Goal: Task Accomplishment & Management: Use online tool/utility

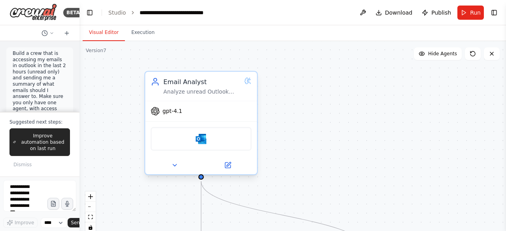
scroll to position [1080, 0]
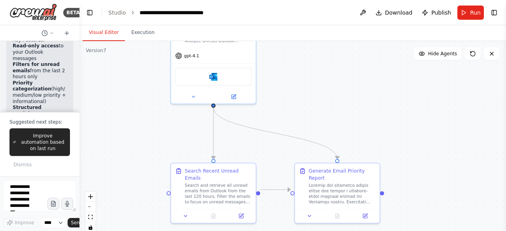
drag, startPoint x: 318, startPoint y: 118, endPoint x: 308, endPoint y: 68, distance: 51.5
click at [308, 68] on div ".deletable-edge-delete-btn { width: 20px; height: 20px; border: 0px solid #ffff…" at bounding box center [292, 140] width 427 height 198
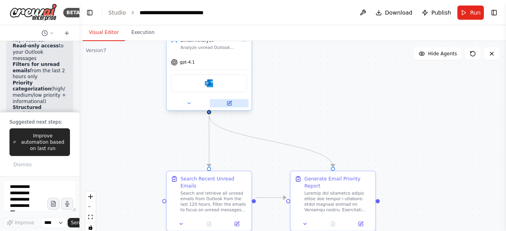
click at [229, 106] on button at bounding box center [229, 103] width 39 height 8
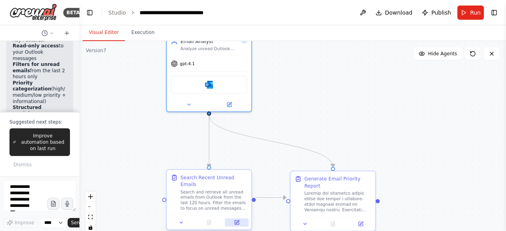
click at [238, 221] on icon at bounding box center [237, 222] width 3 height 3
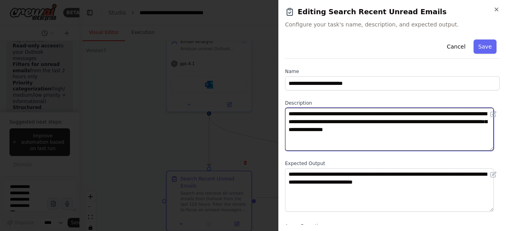
click at [451, 113] on textarea "**********" at bounding box center [389, 129] width 209 height 43
type textarea "**********"
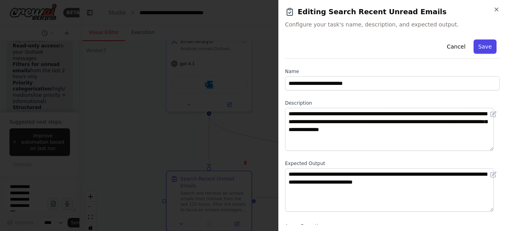
click at [482, 47] on button "Save" at bounding box center [485, 47] width 23 height 14
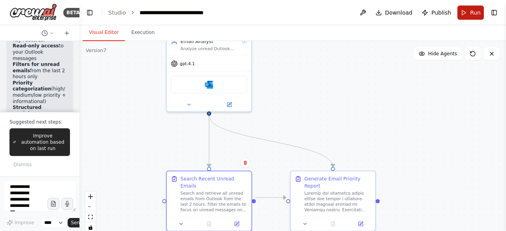
click at [478, 10] on span "Run" at bounding box center [475, 13] width 11 height 8
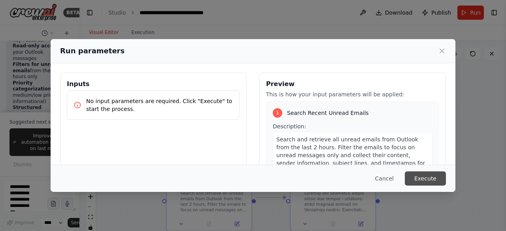
click at [435, 179] on button "Execute" at bounding box center [425, 179] width 41 height 14
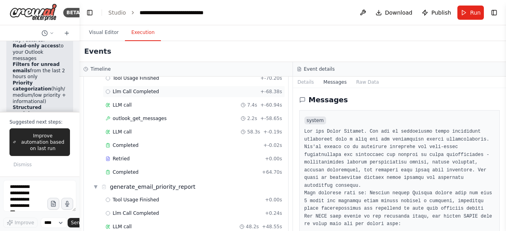
scroll to position [70, 0]
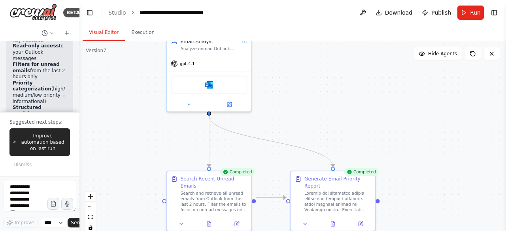
click at [109, 28] on button "Visual Editor" at bounding box center [104, 33] width 42 height 17
click at [336, 220] on div at bounding box center [333, 223] width 85 height 14
click at [335, 221] on icon at bounding box center [333, 223] width 4 height 5
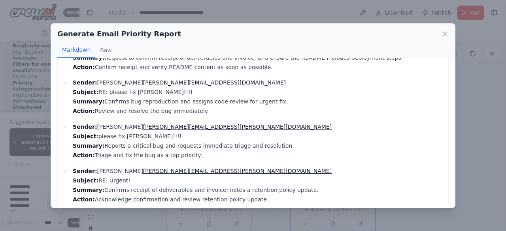
scroll to position [0, 0]
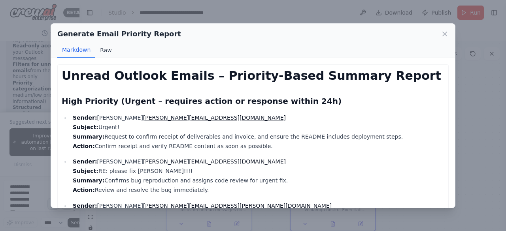
click at [101, 49] on button "Raw" at bounding box center [105, 50] width 21 height 15
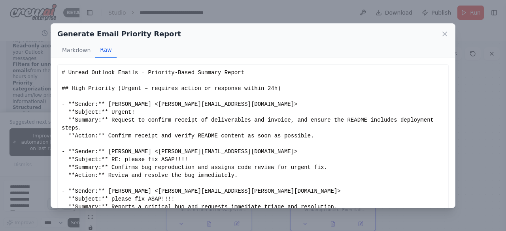
click at [101, 49] on button "Raw" at bounding box center [105, 50] width 21 height 15
click at [72, 49] on button "Markdown" at bounding box center [76, 50] width 38 height 15
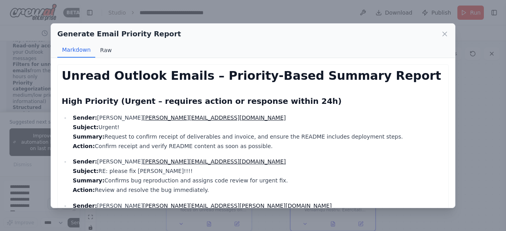
click at [109, 50] on button "Raw" at bounding box center [105, 50] width 21 height 15
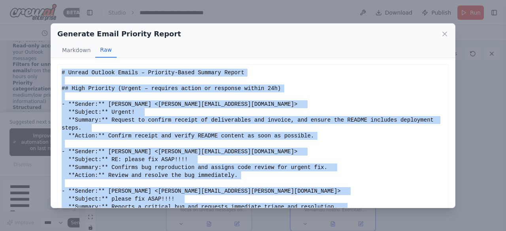
scroll to position [37, 0]
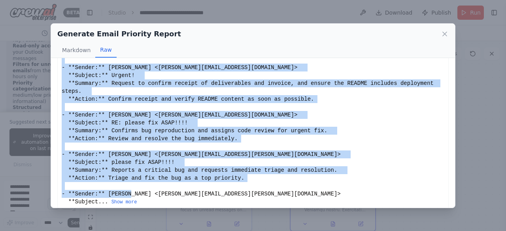
drag, startPoint x: 62, startPoint y: 72, endPoint x: 201, endPoint y: 187, distance: 180.6
click at [201, 187] on div "# Unread Outlook Emails – Priority-Based Summary Report ## High Priority (Urgen…" at bounding box center [253, 119] width 383 height 174
click at [119, 199] on button "Show more" at bounding box center [125, 202] width 26 height 6
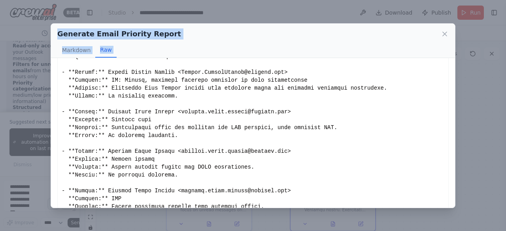
scroll to position [986, 0]
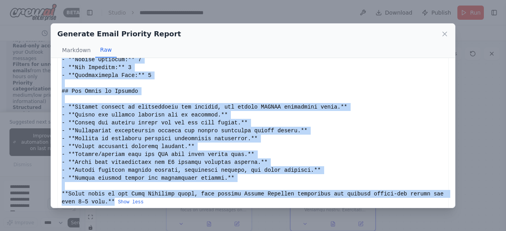
drag, startPoint x: 62, startPoint y: 73, endPoint x: 90, endPoint y: 193, distance: 123.5
copy div "# Loremi Dolorsi Ametco – Adipisci-Elits Doeiusm Tempor ## Inci Utlabore (Etdol…"
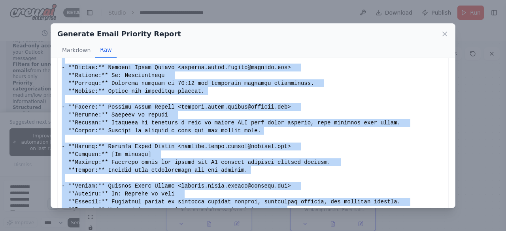
scroll to position [76, 0]
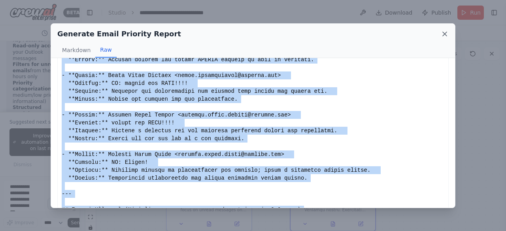
click at [444, 32] on icon at bounding box center [445, 34] width 8 height 8
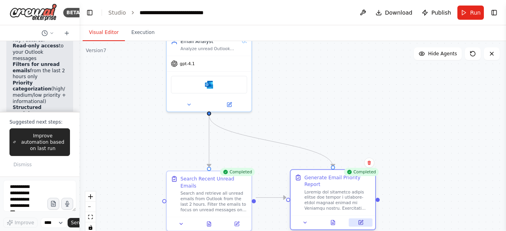
click at [360, 219] on button at bounding box center [361, 223] width 24 height 8
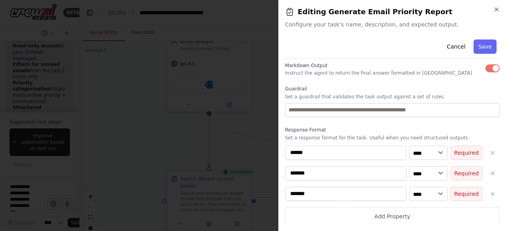
scroll to position [28, 0]
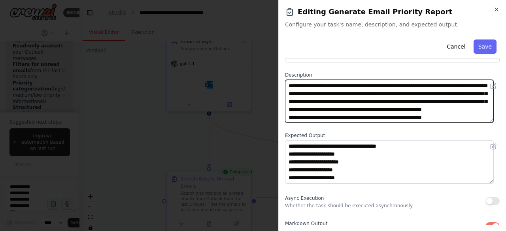
click at [448, 117] on textarea at bounding box center [389, 101] width 209 height 43
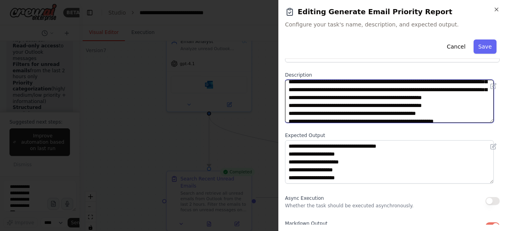
scroll to position [0, 0]
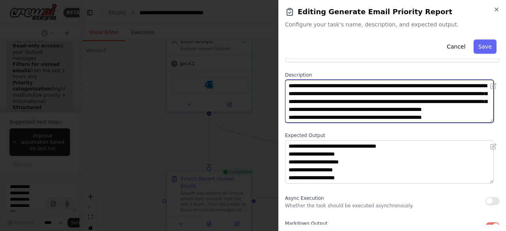
drag, startPoint x: 369, startPoint y: 119, endPoint x: 196, endPoint y: 70, distance: 179.5
click at [196, 70] on body "BETA Build a crew that is accessing my emails in outlook in the last 2 hours (u…" at bounding box center [253, 115] width 506 height 231
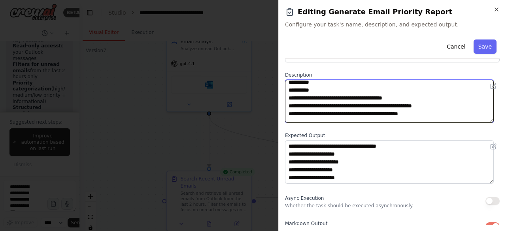
scroll to position [158, 0]
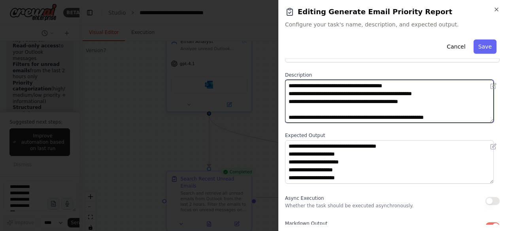
click at [380, 109] on textarea at bounding box center [389, 101] width 209 height 43
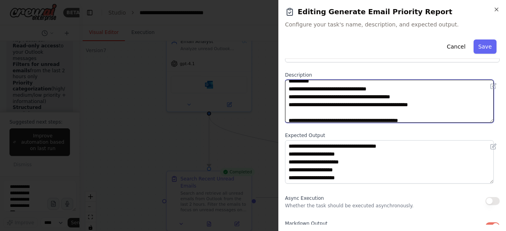
scroll to position [237, 0]
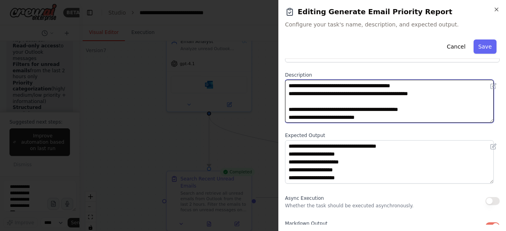
click at [380, 109] on textarea at bounding box center [389, 101] width 209 height 43
click at [379, 102] on textarea at bounding box center [389, 101] width 209 height 43
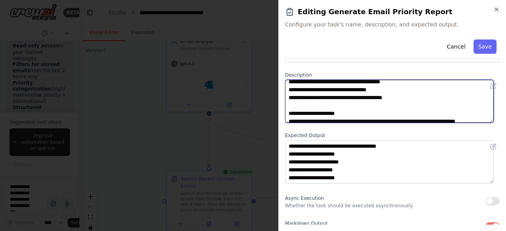
scroll to position [316, 0]
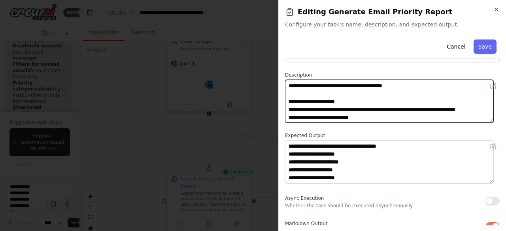
click at [369, 96] on textarea at bounding box center [389, 101] width 209 height 43
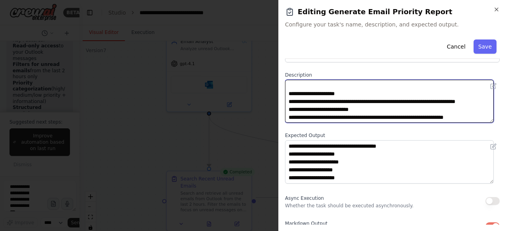
scroll to position [372, 0]
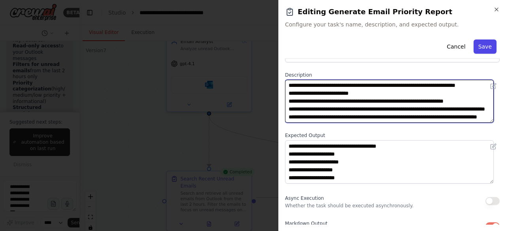
type textarea "**********"
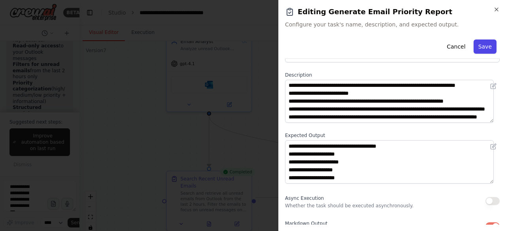
click at [483, 49] on button "Save" at bounding box center [485, 47] width 23 height 14
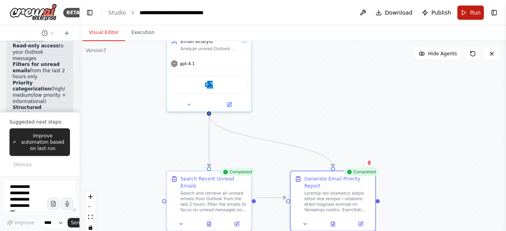
click at [461, 11] on button "Run" at bounding box center [471, 13] width 26 height 14
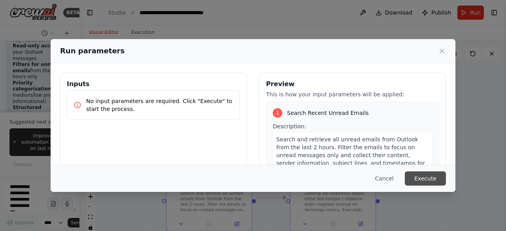
click at [422, 176] on button "Execute" at bounding box center [425, 179] width 41 height 14
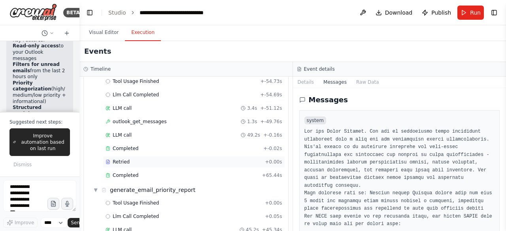
scroll to position [70, 0]
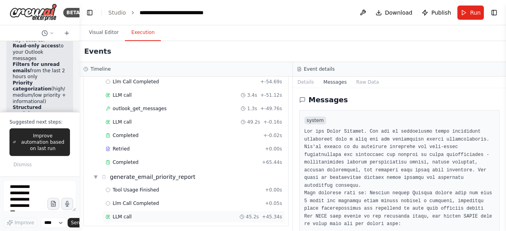
click at [176, 211] on div "LLM call 45.2s + 45.34s" at bounding box center [194, 217] width 182 height 12
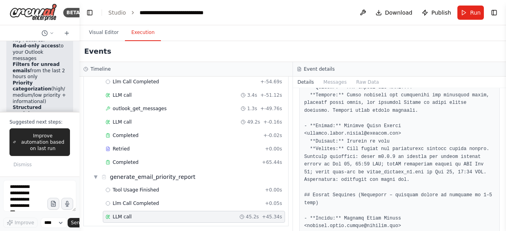
scroll to position [237, 0]
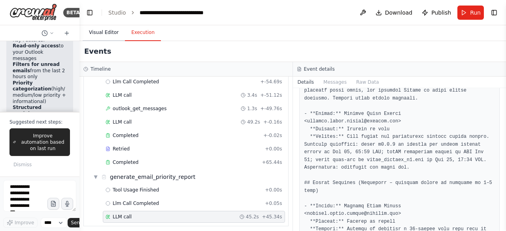
click at [97, 36] on button "Visual Editor" at bounding box center [104, 33] width 42 height 17
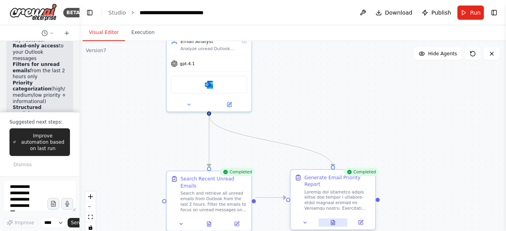
click at [337, 219] on button at bounding box center [332, 223] width 29 height 8
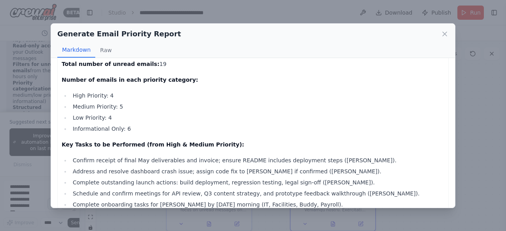
scroll to position [958, 0]
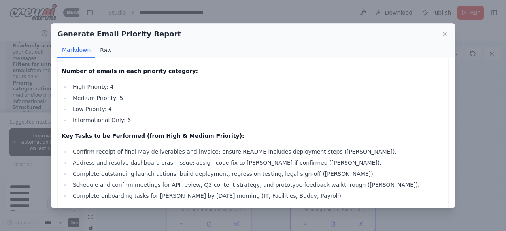
click at [107, 48] on button "Raw" at bounding box center [105, 50] width 21 height 15
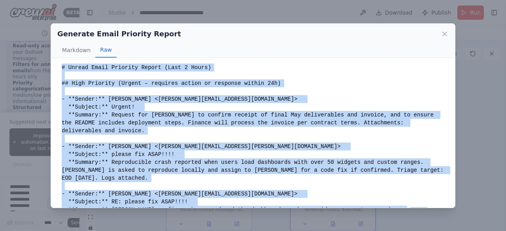
drag, startPoint x: 62, startPoint y: 67, endPoint x: 371, endPoint y: 190, distance: 332.9
click at [372, 191] on div "# Unread Email Priority Report (Last 2 Hours) ## High Priority (Urgent – requir…" at bounding box center [253, 139] width 383 height 150
click at [410, 207] on button "Show more" at bounding box center [423, 210] width 26 height 6
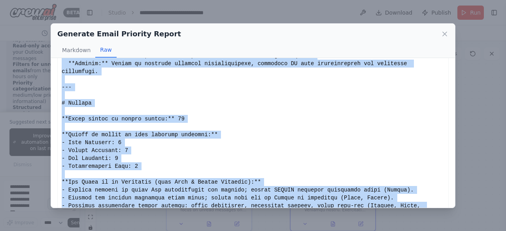
scroll to position [820, 0]
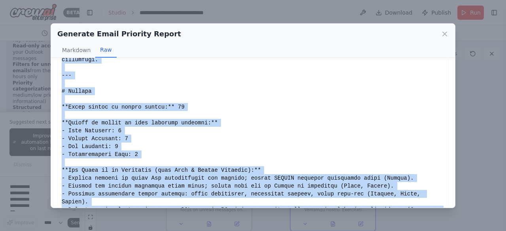
copy div "# Unread Email Priority Report (Last 2 Hours) ## High Priority (Urgent – requir…"
click at [481, 93] on div "Generate Email Priority Report Markdown Raw Unread Email Priority Report (Last …" at bounding box center [253, 115] width 506 height 231
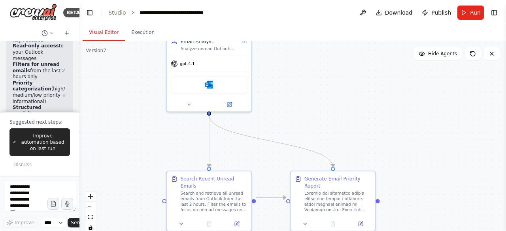
scroll to position [1222, 0]
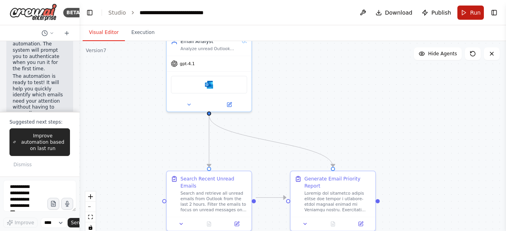
click at [479, 9] on span "Run" at bounding box center [475, 13] width 11 height 8
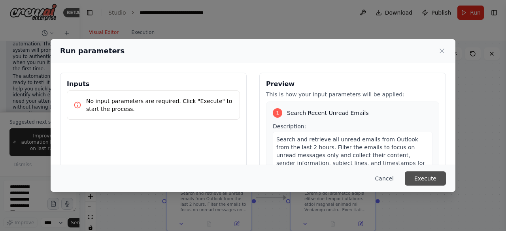
click at [429, 174] on button "Execute" at bounding box center [425, 179] width 41 height 14
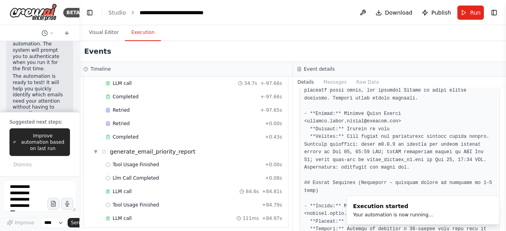
scroll to position [110, 0]
click at [104, 33] on button "Visual Editor" at bounding box center [104, 33] width 42 height 17
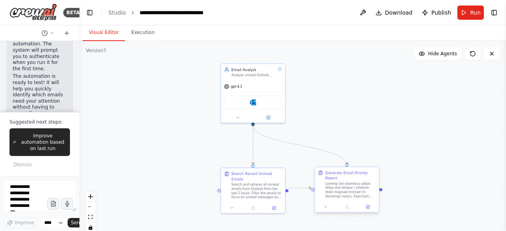
click at [363, 191] on div at bounding box center [350, 190] width 51 height 17
click at [348, 112] on div ".deletable-edge-delete-btn { width: 20px; height: 20px; border: 0px solid #ffff…" at bounding box center [292, 140] width 427 height 198
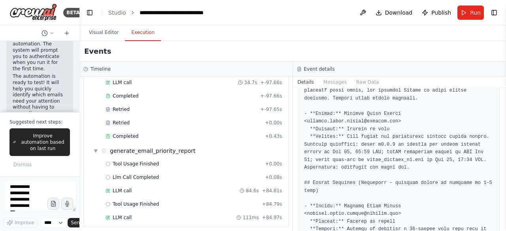
click at [137, 32] on button "Execution" at bounding box center [143, 33] width 36 height 17
click at [116, 215] on span "LLM call" at bounding box center [122, 218] width 19 height 6
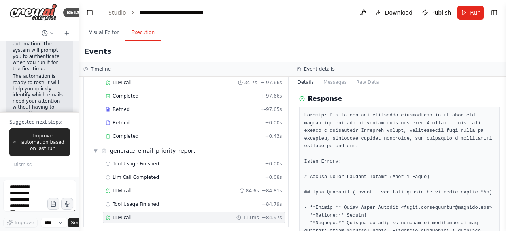
scroll to position [0, 0]
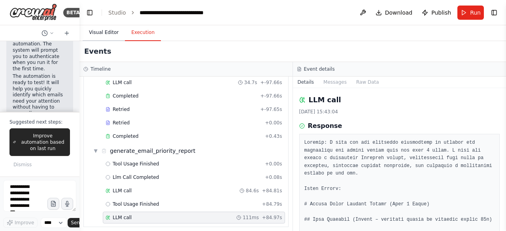
click at [91, 34] on button "Visual Editor" at bounding box center [104, 33] width 42 height 17
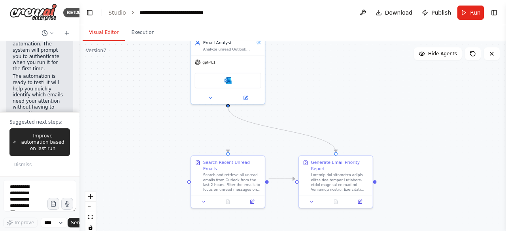
drag, startPoint x: 355, startPoint y: 166, endPoint x: 353, endPoint y: 113, distance: 52.2
click at [353, 113] on div ".deletable-edge-delete-btn { width: 20px; height: 20px; border: 0px solid #ffff…" at bounding box center [292, 140] width 427 height 198
click at [334, 185] on div "Generate Email Priority Report" at bounding box center [336, 175] width 74 height 40
click at [467, 14] on button "Run" at bounding box center [471, 13] width 26 height 14
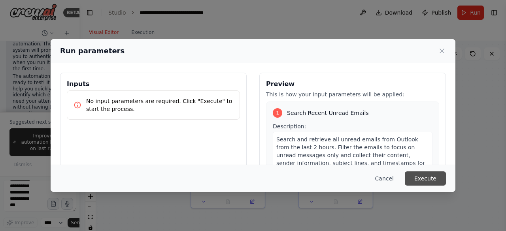
click at [428, 181] on button "Execute" at bounding box center [425, 179] width 41 height 14
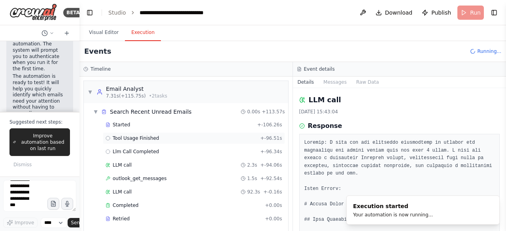
scroll to position [57, 0]
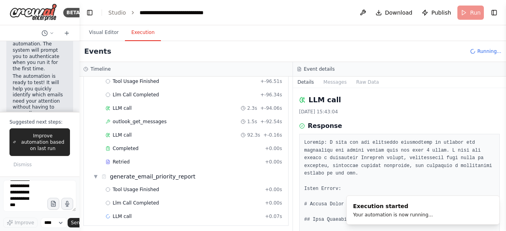
click at [141, 31] on button "Execution" at bounding box center [143, 33] width 36 height 17
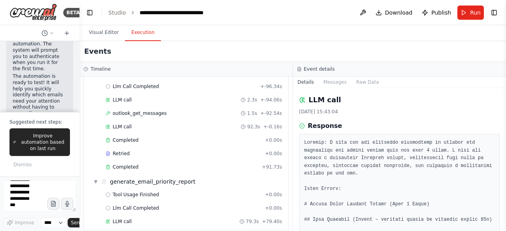
scroll to position [70, 0]
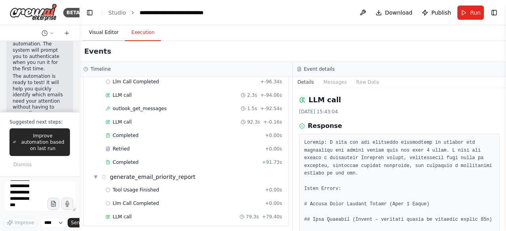
click at [93, 28] on button "Visual Editor" at bounding box center [104, 33] width 42 height 17
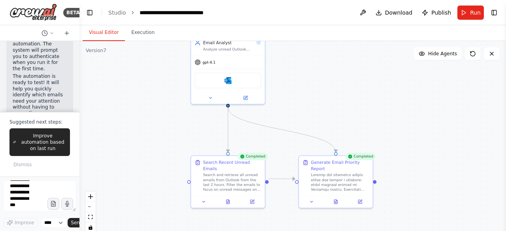
click at [335, 203] on div ".deletable-edge-delete-btn { width: 20px; height: 20px; border: 0px solid #ffff…" at bounding box center [292, 140] width 427 height 198
click at [336, 199] on div at bounding box center [336, 201] width 74 height 12
click at [338, 199] on icon at bounding box center [335, 201] width 5 height 5
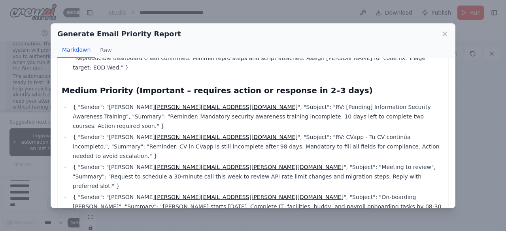
scroll to position [119, 0]
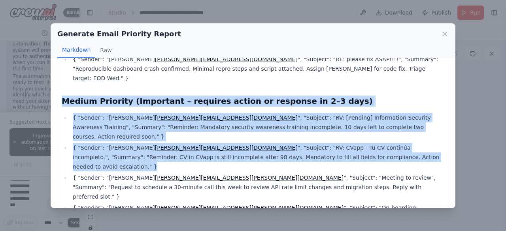
drag, startPoint x: 59, startPoint y: 79, endPoint x: 465, endPoint y: 125, distance: 408.3
click at [465, 125] on div "Generate Email Priority Report Markdown Raw Unread Email Priority Summary Repor…" at bounding box center [253, 115] width 506 height 231
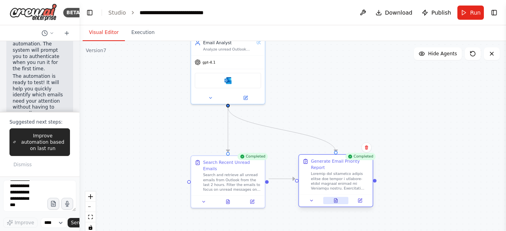
click at [335, 199] on icon at bounding box center [335, 201] width 3 height 4
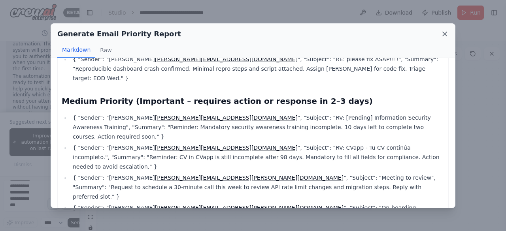
click at [445, 32] on icon at bounding box center [445, 34] width 8 height 8
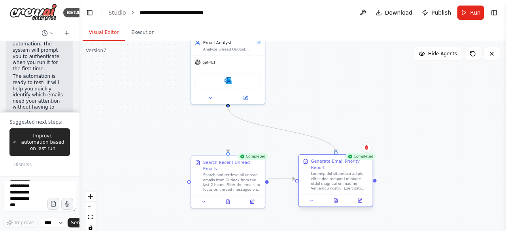
click at [342, 199] on div at bounding box center [336, 201] width 74 height 12
click at [339, 198] on div at bounding box center [336, 201] width 74 height 12
click at [339, 197] on button at bounding box center [335, 200] width 25 height 7
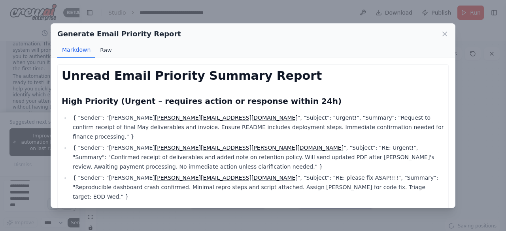
click at [104, 50] on button "Raw" at bounding box center [105, 50] width 21 height 15
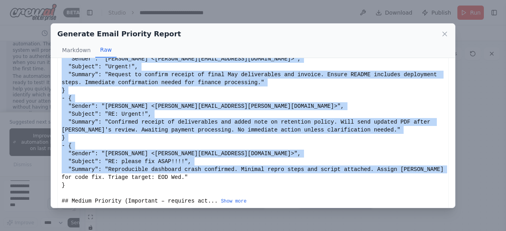
scroll to position [60, 0]
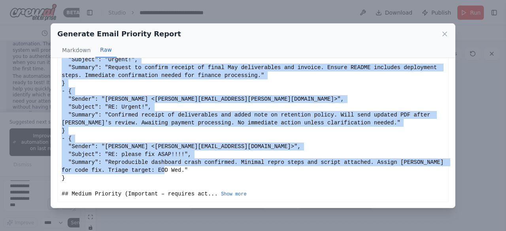
drag, startPoint x: 59, startPoint y: 73, endPoint x: 154, endPoint y: 194, distance: 153.8
click at [154, 194] on div "# Unread Email Priority Summary Report ## High Priority (Urgent – requires acti…" at bounding box center [252, 103] width 391 height 199
click at [226, 192] on button "Show more" at bounding box center [234, 194] width 26 height 6
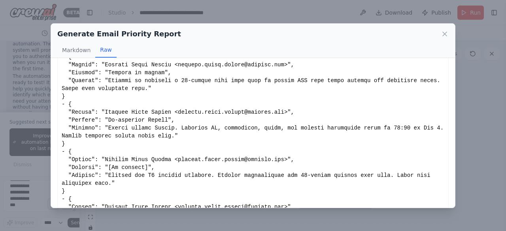
scroll to position [337, 0]
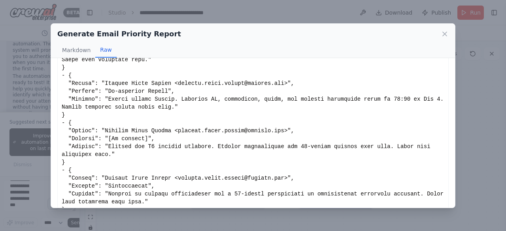
click at [480, 108] on div "Generate Email Priority Report Markdown Raw Unread Email Priority Summary Repor…" at bounding box center [253, 115] width 506 height 231
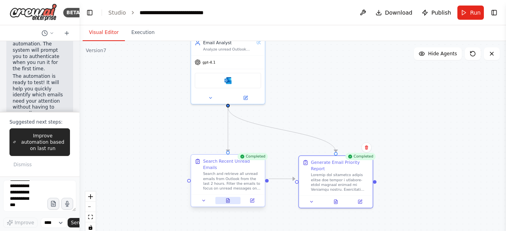
click at [231, 197] on button at bounding box center [228, 200] width 25 height 7
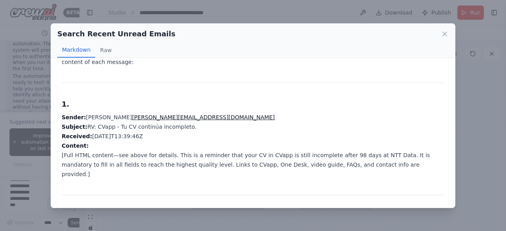
scroll to position [0, 0]
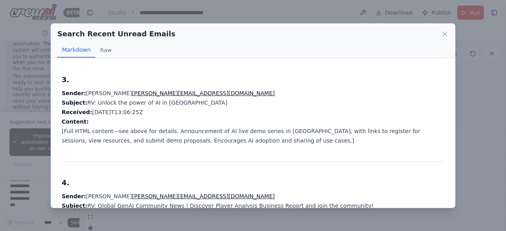
scroll to position [277, 0]
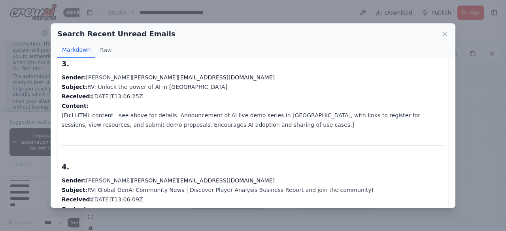
click at [497, 107] on div "Search Recent Unread Emails Markdown Raw Below is a comprehensive list of all u…" at bounding box center [253, 115] width 506 height 231
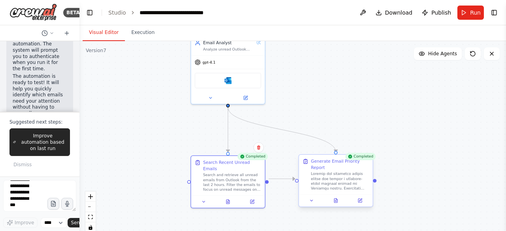
click at [341, 198] on div at bounding box center [336, 201] width 74 height 12
click at [336, 201] on icon at bounding box center [336, 201] width 2 height 0
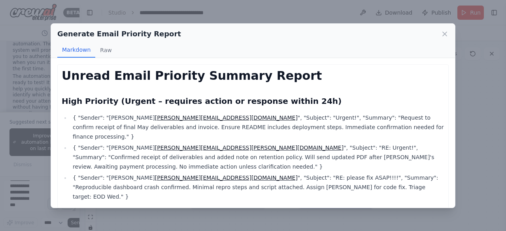
click at [490, 86] on div "Generate Email Priority Report Markdown Raw Unread Email Priority Summary Repor…" at bounding box center [253, 115] width 506 height 231
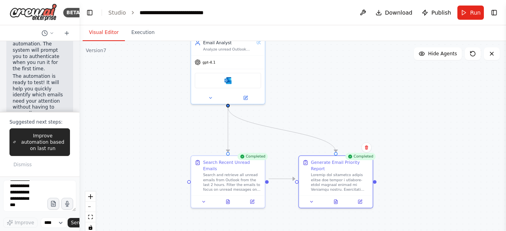
click at [466, 11] on button "Run" at bounding box center [471, 13] width 26 height 14
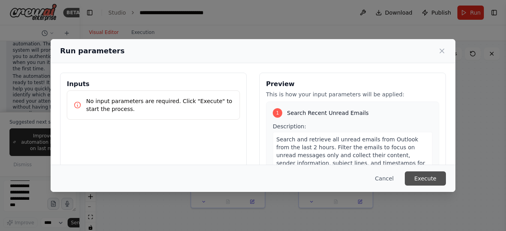
click at [427, 179] on button "Execute" at bounding box center [425, 179] width 41 height 14
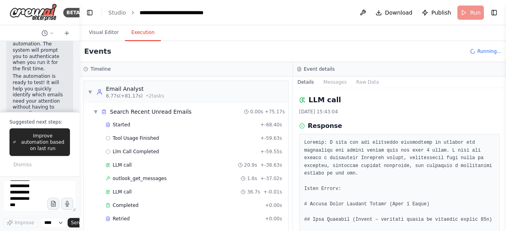
scroll to position [158, 0]
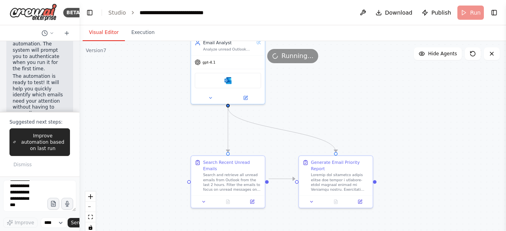
click at [100, 29] on button "Visual Editor" at bounding box center [104, 33] width 42 height 17
click at [134, 27] on button "Execution" at bounding box center [143, 33] width 36 height 17
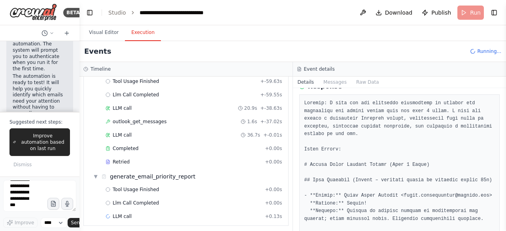
scroll to position [79, 0]
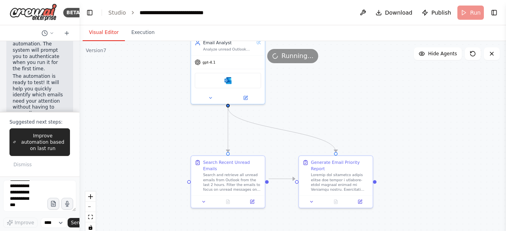
click at [112, 33] on button "Visual Editor" at bounding box center [104, 33] width 42 height 17
click at [379, 92] on div ".deletable-edge-delete-btn { width: 20px; height: 20px; border: 0px solid #ffff…" at bounding box center [292, 140] width 427 height 198
click at [131, 33] on button "Execution" at bounding box center [143, 33] width 36 height 17
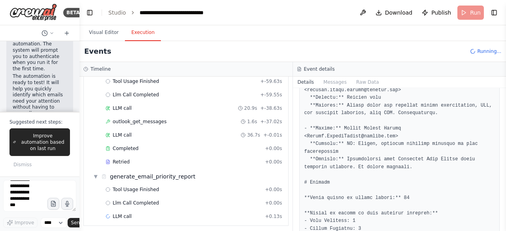
scroll to position [1153, 0]
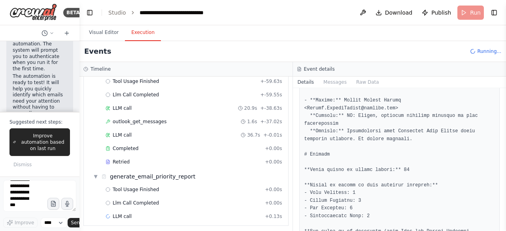
click at [163, 203] on div "Llm Call Completed + 0.00s" at bounding box center [194, 203] width 177 height 6
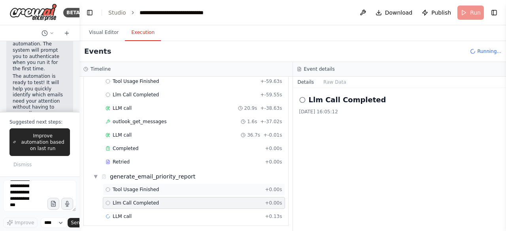
click at [161, 187] on div "Tool Usage Finished + 0.00s" at bounding box center [194, 190] width 177 height 6
click at [166, 200] on div "Llm Call Completed + 0.00s" at bounding box center [194, 203] width 177 height 6
click at [141, 214] on div "LLM call + 0.13s" at bounding box center [194, 217] width 177 height 6
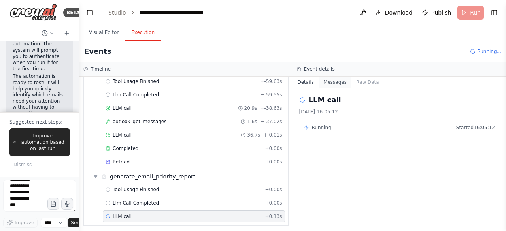
click at [327, 83] on button "Messages" at bounding box center [335, 82] width 33 height 11
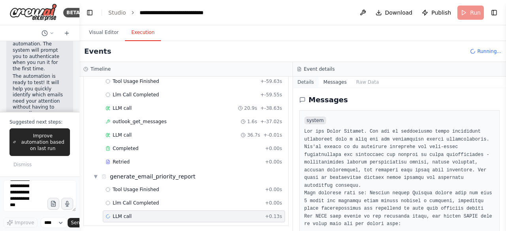
click at [301, 79] on button "Details" at bounding box center [306, 82] width 26 height 11
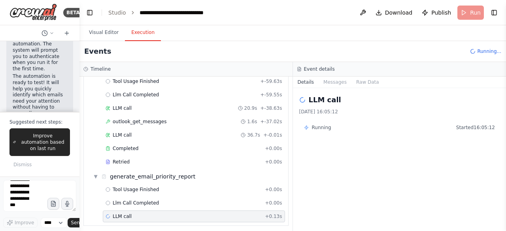
click at [469, 11] on header "**********" at bounding box center [292, 12] width 427 height 25
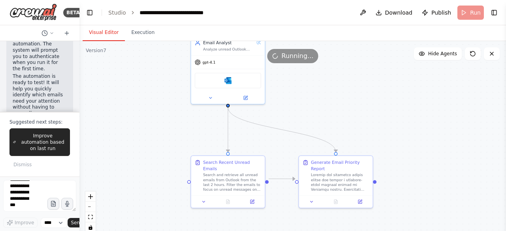
click at [110, 32] on button "Visual Editor" at bounding box center [104, 33] width 42 height 17
click at [299, 104] on div ".deletable-edge-delete-btn { width: 20px; height: 20px; border: 0px solid #ffff…" at bounding box center [292, 140] width 427 height 198
click at [466, 14] on header "**********" at bounding box center [292, 12] width 427 height 25
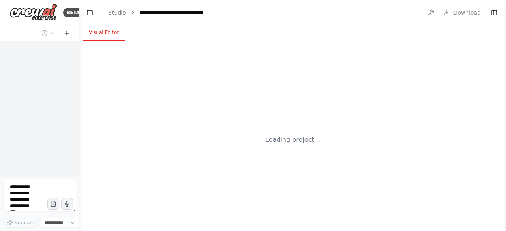
select select "****"
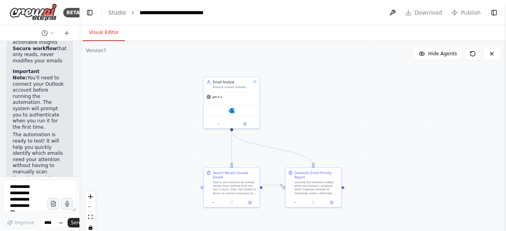
drag, startPoint x: 313, startPoint y: 163, endPoint x: 315, endPoint y: 116, distance: 47.5
click at [315, 116] on div ".deletable-edge-delete-btn { width: 20px; height: 20px; border: 0px solid #ffff…" at bounding box center [292, 140] width 427 height 198
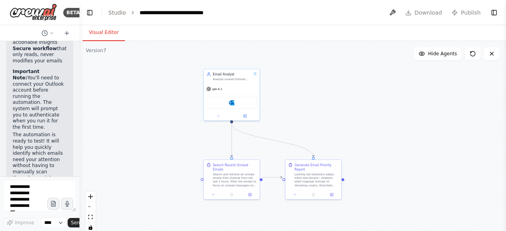
scroll to position [1163, 0]
click at [402, 135] on div ".deletable-edge-delete-btn { width: 20px; height: 20px; border: 0px solid #ffff…" at bounding box center [292, 140] width 427 height 198
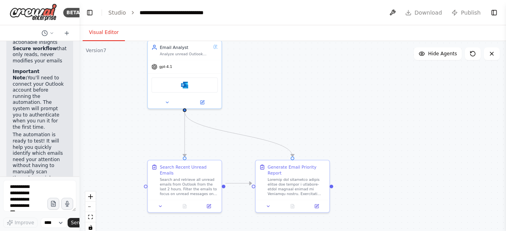
click at [307, 99] on div ".deletable-edge-delete-btn { width: 20px; height: 20px; border: 0px solid #ffff…" at bounding box center [292, 140] width 427 height 198
drag, startPoint x: 437, startPoint y: 27, endPoint x: 212, endPoint y: 13, distance: 225.1
click at [436, 27] on div "Visual Editor" at bounding box center [292, 33] width 427 height 16
click at [180, 10] on div "**********" at bounding box center [179, 13] width 79 height 8
click at [473, 13] on header "**********" at bounding box center [292, 12] width 427 height 25
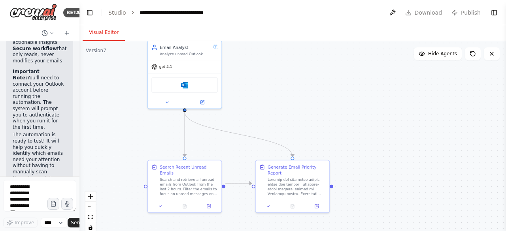
click at [337, 145] on div ".deletable-edge-delete-btn { width: 20px; height: 20px; border: 0px solid #ffff…" at bounding box center [292, 140] width 427 height 198
click at [115, 7] on header "**********" at bounding box center [292, 12] width 427 height 25
click at [122, 12] on link "Studio" at bounding box center [117, 12] width 18 height 6
click at [375, 122] on div ".deletable-edge-delete-btn { width: 20px; height: 20px; border: 0px solid #ffff…" at bounding box center [292, 140] width 427 height 198
click at [475, 15] on span "Run" at bounding box center [475, 13] width 11 height 8
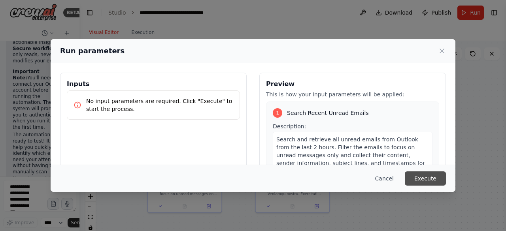
click at [428, 176] on button "Execute" at bounding box center [425, 179] width 41 height 14
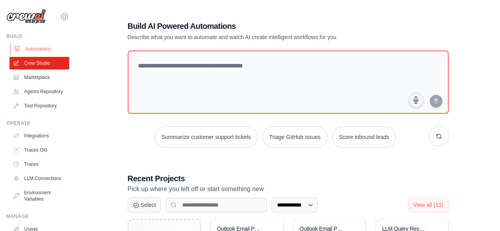
click at [37, 47] on link "Automations" at bounding box center [40, 49] width 60 height 13
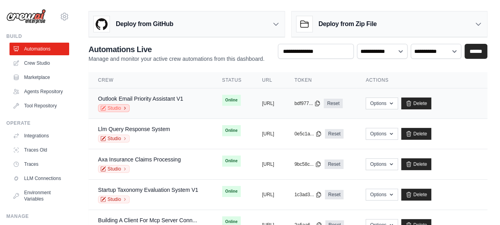
click at [125, 106] on icon at bounding box center [125, 108] width 5 height 5
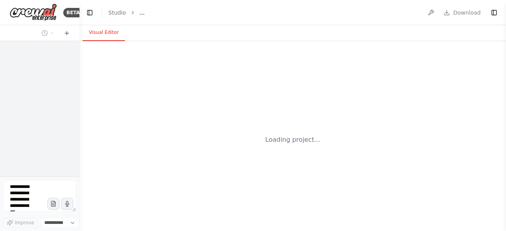
select select "****"
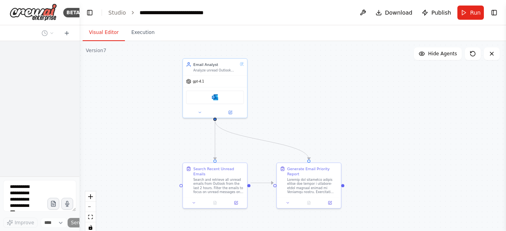
drag, startPoint x: 0, startPoint y: 0, endPoint x: 321, endPoint y: 78, distance: 330.8
click at [321, 78] on div ".deletable-edge-delete-btn { width: 20px; height: 20px; border: 0px solid #ffff…" at bounding box center [292, 140] width 427 height 198
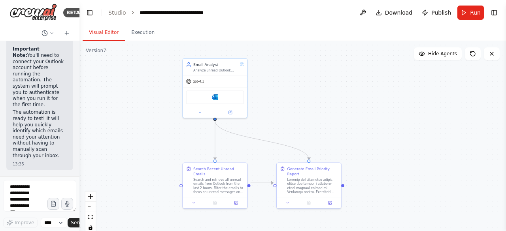
scroll to position [1163, 0]
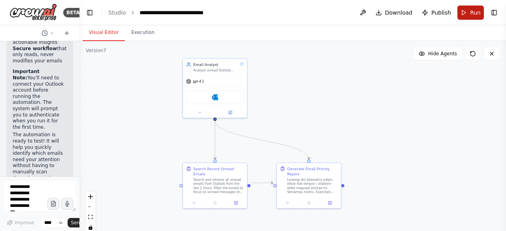
click at [467, 15] on button "Run" at bounding box center [471, 13] width 26 height 14
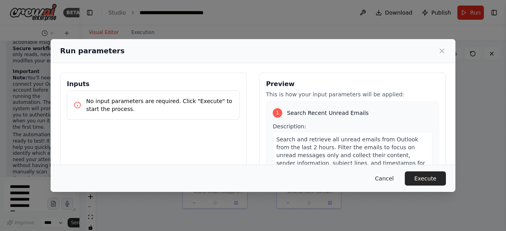
click at [395, 178] on button "Cancel" at bounding box center [384, 179] width 31 height 14
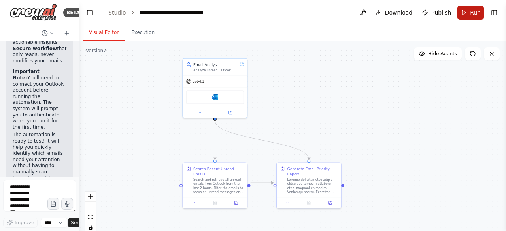
click at [473, 11] on span "Run" at bounding box center [475, 13] width 11 height 8
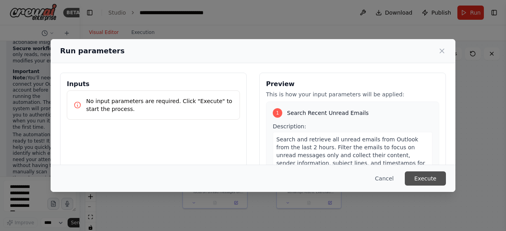
click at [421, 174] on button "Execute" at bounding box center [425, 179] width 41 height 14
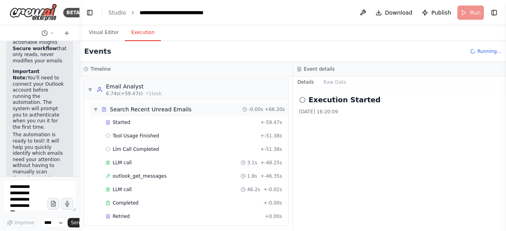
scroll to position [3, 0]
click at [92, 35] on button "Visual Editor" at bounding box center [104, 33] width 42 height 17
click at [128, 33] on button "Execution" at bounding box center [143, 33] width 36 height 17
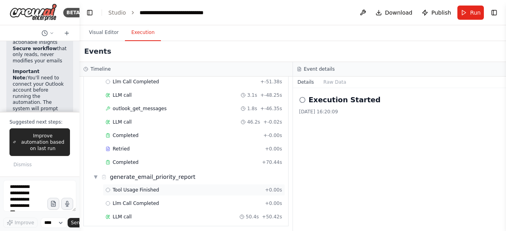
scroll to position [0, 0]
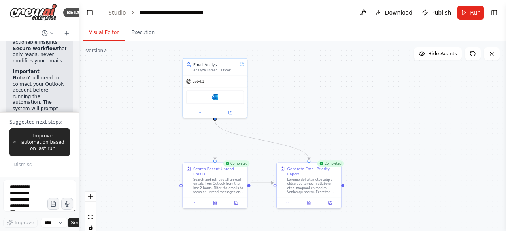
click at [93, 29] on button "Visual Editor" at bounding box center [104, 33] width 42 height 17
click at [311, 200] on icon at bounding box center [309, 202] width 4 height 4
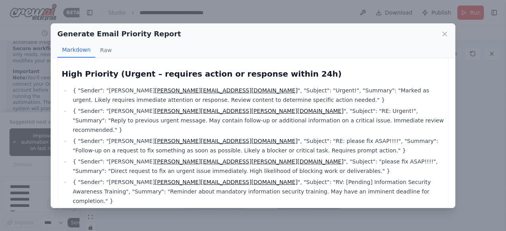
scroll to position [9, 0]
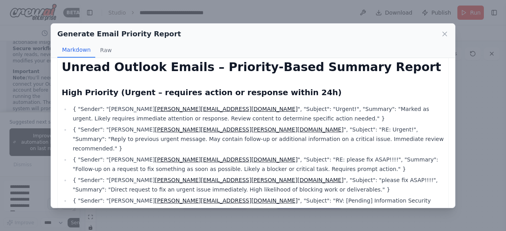
click at [471, 17] on div "Generate Email Priority Report Markdown Raw Unread Outlook Emails – Priority-Ba…" at bounding box center [253, 115] width 506 height 231
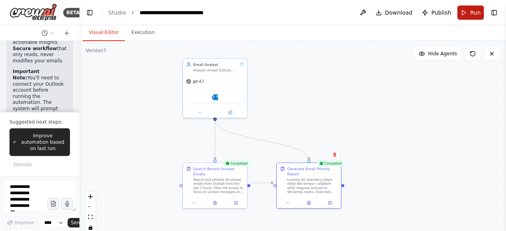
click at [475, 13] on span "Run" at bounding box center [475, 13] width 11 height 8
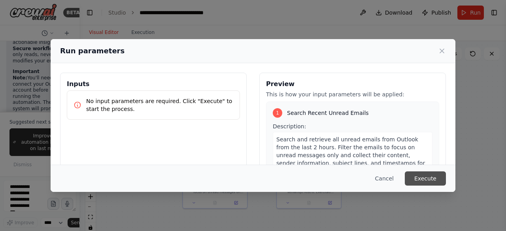
click at [417, 178] on button "Execute" at bounding box center [425, 179] width 41 height 14
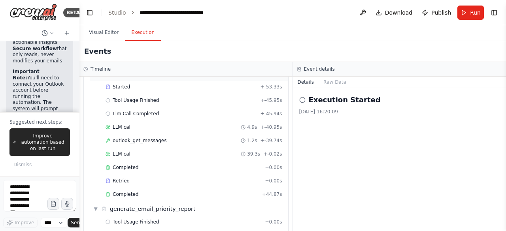
scroll to position [30, 0]
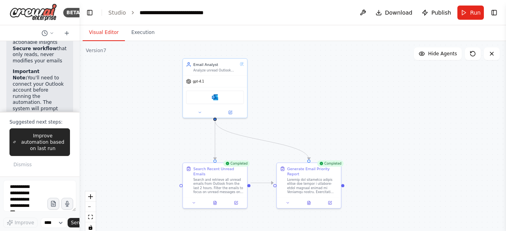
click at [104, 32] on button "Visual Editor" at bounding box center [104, 33] width 42 height 17
click at [310, 202] on div "Generate Email Priority Report" at bounding box center [308, 185] width 65 height 46
click at [310, 199] on button at bounding box center [309, 202] width 22 height 6
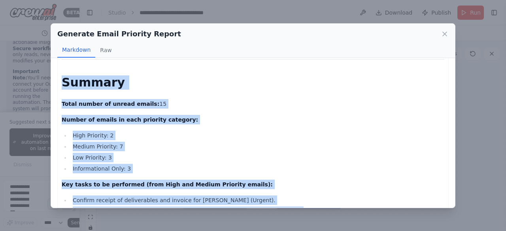
scroll to position [600, 0]
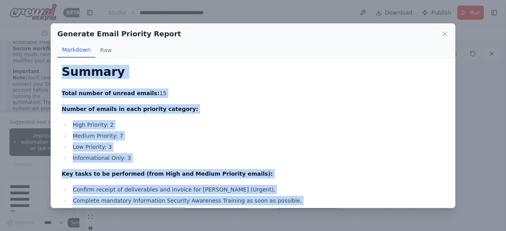
drag, startPoint x: 59, startPoint y: 74, endPoint x: 397, endPoint y: 176, distance: 353.1
copy div "Unread Email Priority Summary Report High Priority (Urgent – requires action or…"
